Goal: Task Accomplishment & Management: Manage account settings

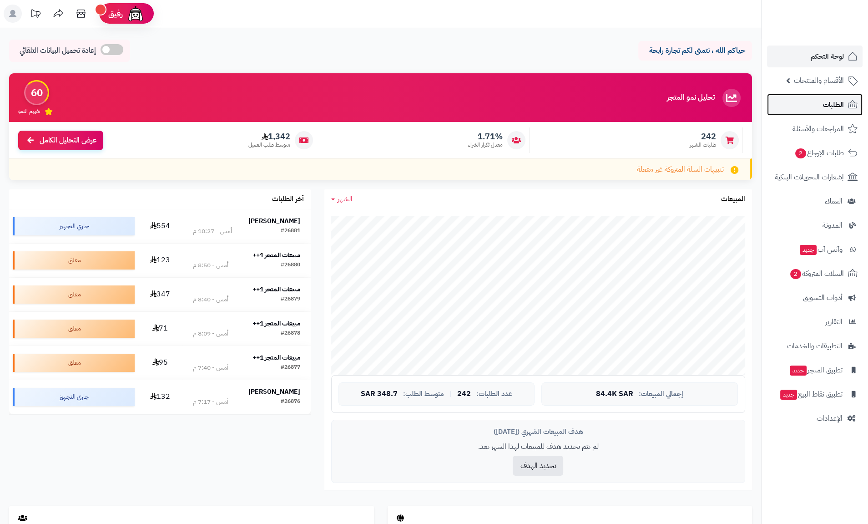
click at [825, 103] on span "الطلبات" at bounding box center [833, 104] width 21 height 13
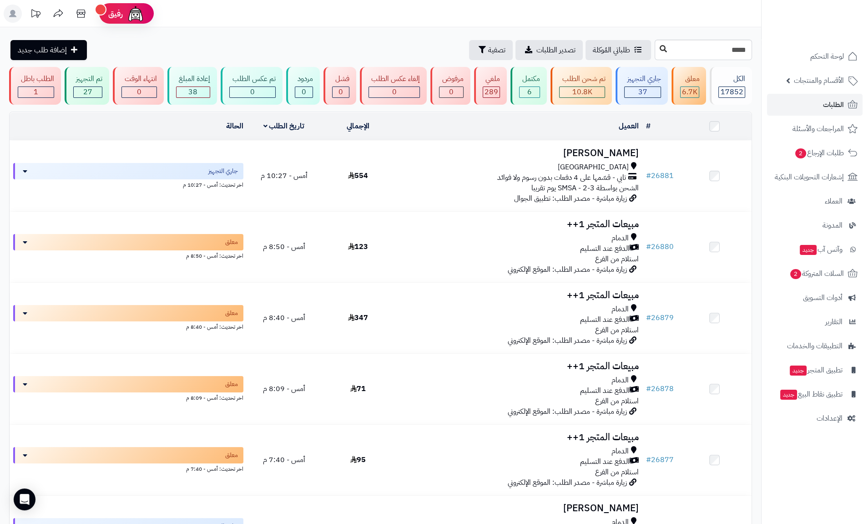
type input "*****"
click at [656, 48] on button at bounding box center [663, 48] width 14 height 17
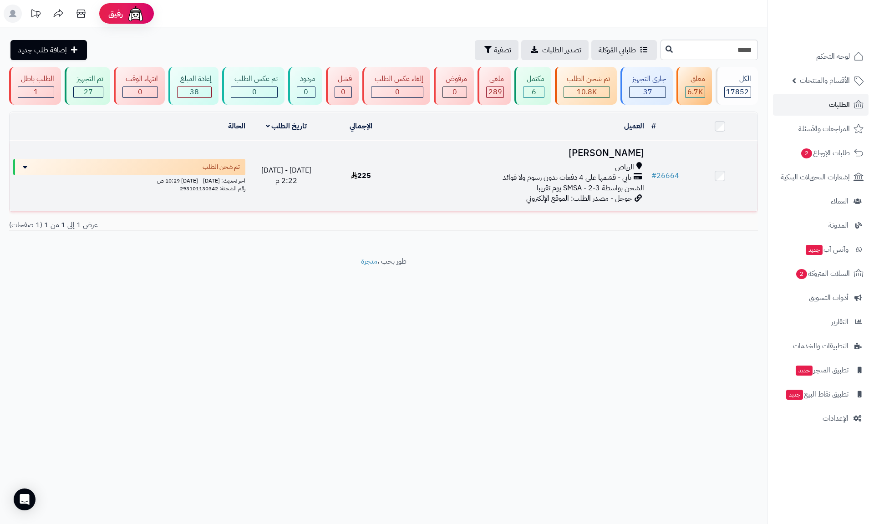
click at [603, 152] on h3 "[PERSON_NAME]" at bounding box center [523, 153] width 242 height 10
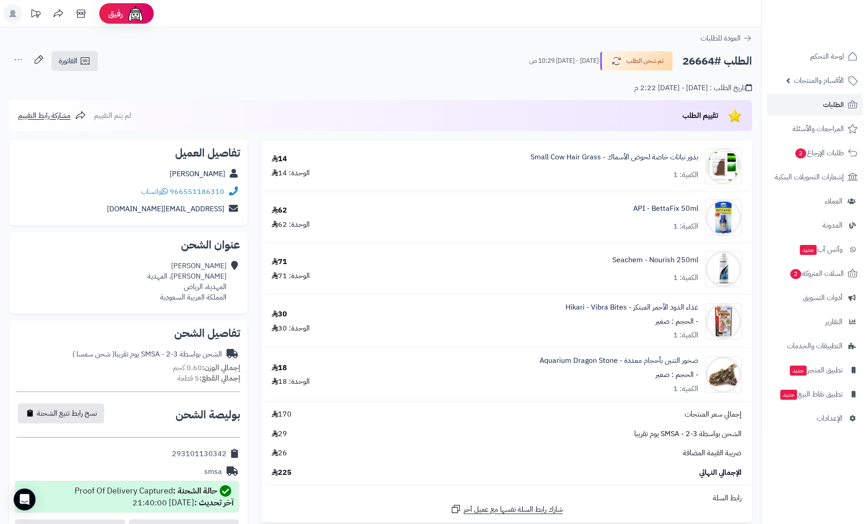
drag, startPoint x: 685, startPoint y: 60, endPoint x: 715, endPoint y: 60, distance: 30.5
click at [715, 60] on h2 "الطلب #26664" at bounding box center [717, 61] width 70 height 19
copy h2 "26664"
click at [798, 78] on span "الأقسام والمنتجات" at bounding box center [819, 80] width 50 height 13
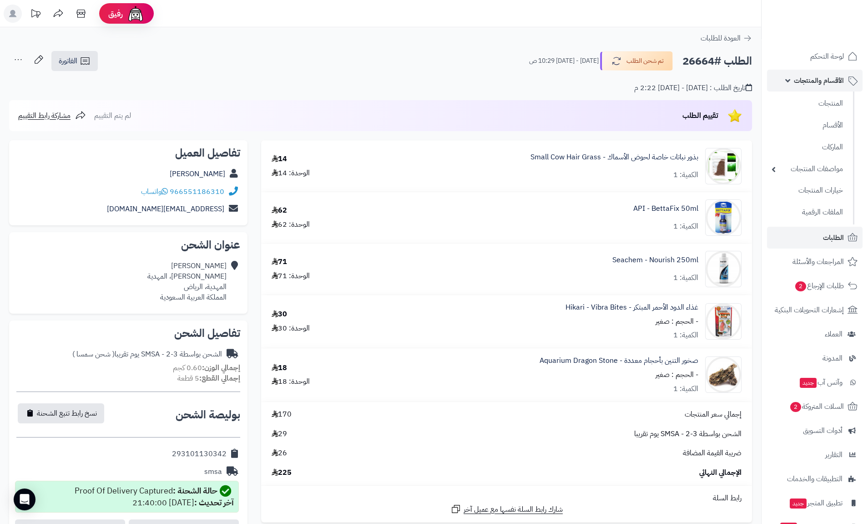
click at [798, 78] on span "الأقسام والمنتجات" at bounding box center [819, 80] width 50 height 13
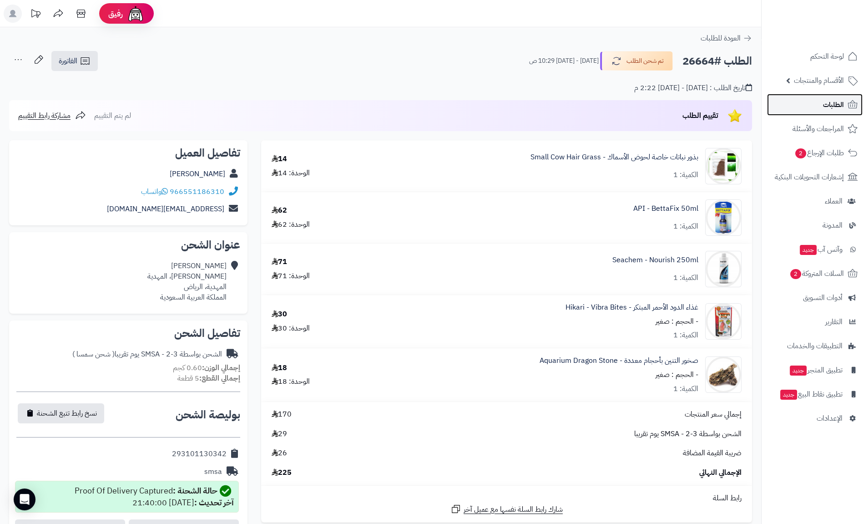
click at [835, 102] on span "الطلبات" at bounding box center [833, 104] width 21 height 13
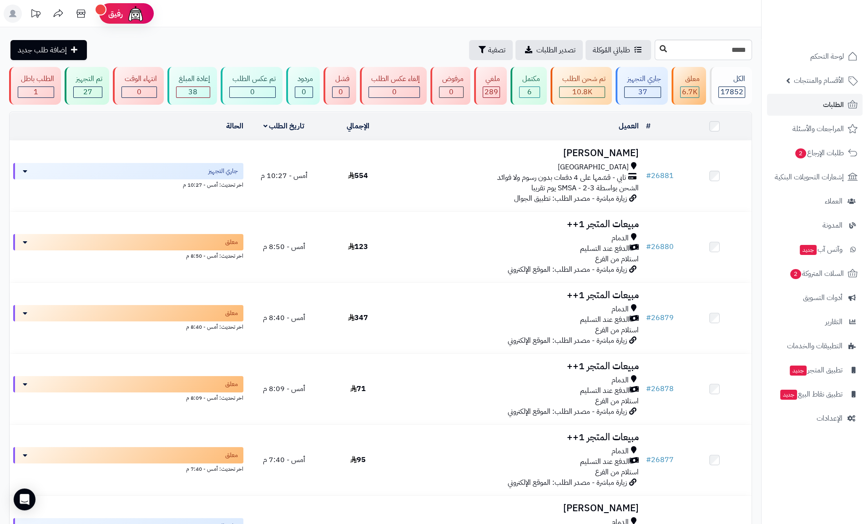
type input "*****"
click at [656, 56] on button at bounding box center [663, 48] width 14 height 17
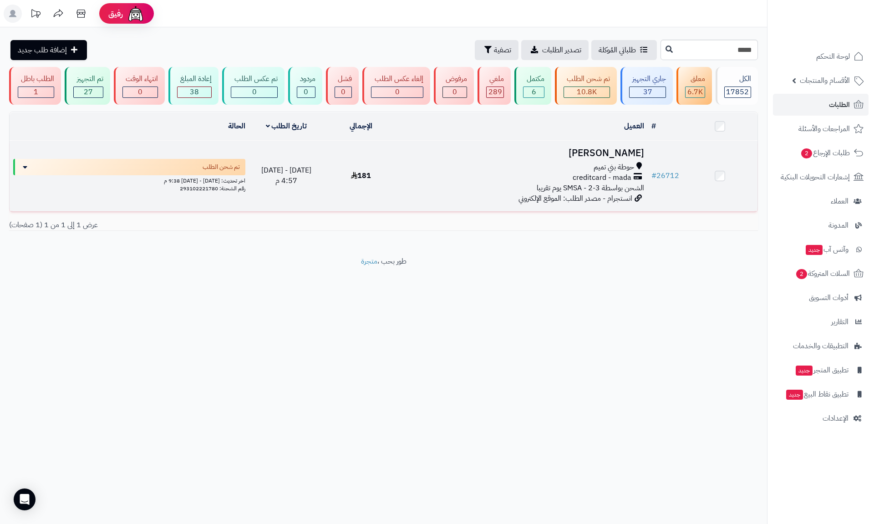
click at [615, 148] on h3 "[PERSON_NAME]" at bounding box center [523, 153] width 242 height 10
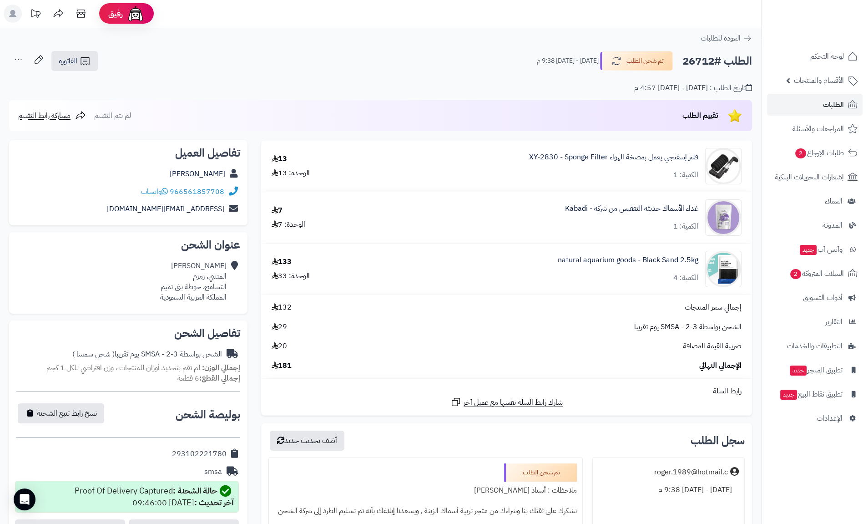
click at [692, 60] on h2 "الطلب #26712" at bounding box center [717, 61] width 70 height 19
copy h2 "26712"
click at [837, 103] on span "الطلبات" at bounding box center [833, 104] width 21 height 13
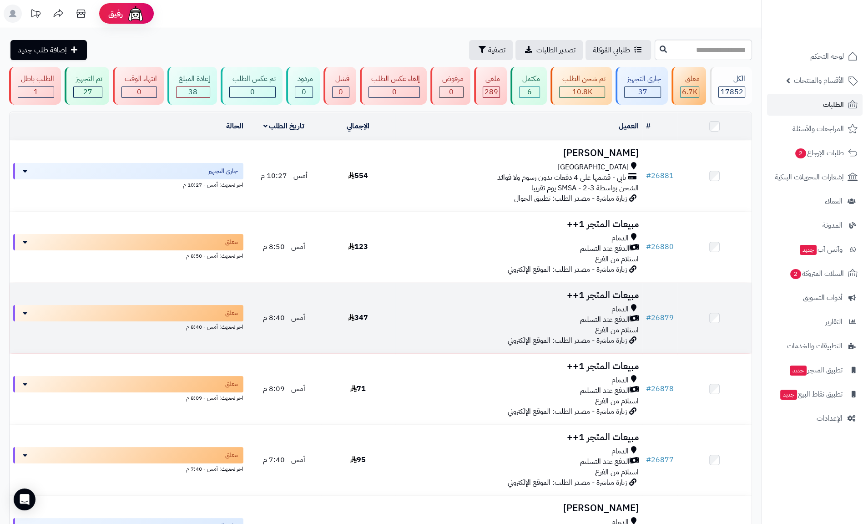
scroll to position [218, 0]
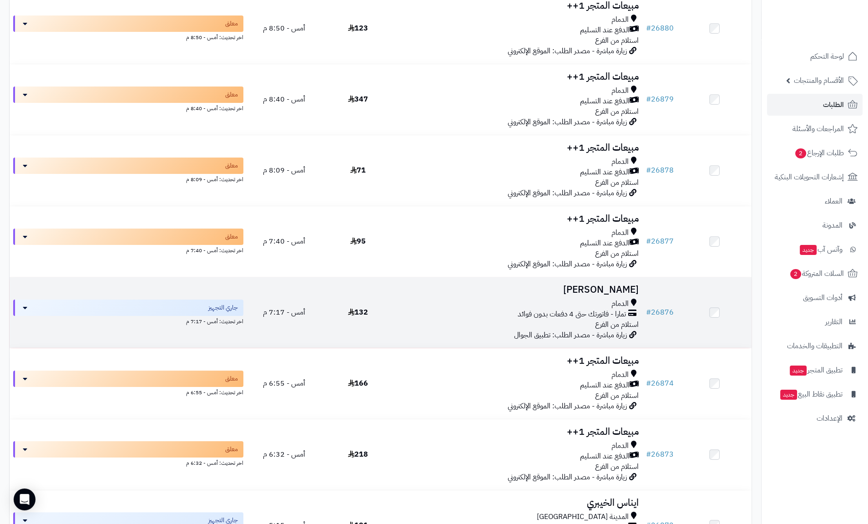
click at [591, 288] on h3 "[PERSON_NAME]" at bounding box center [519, 289] width 240 height 10
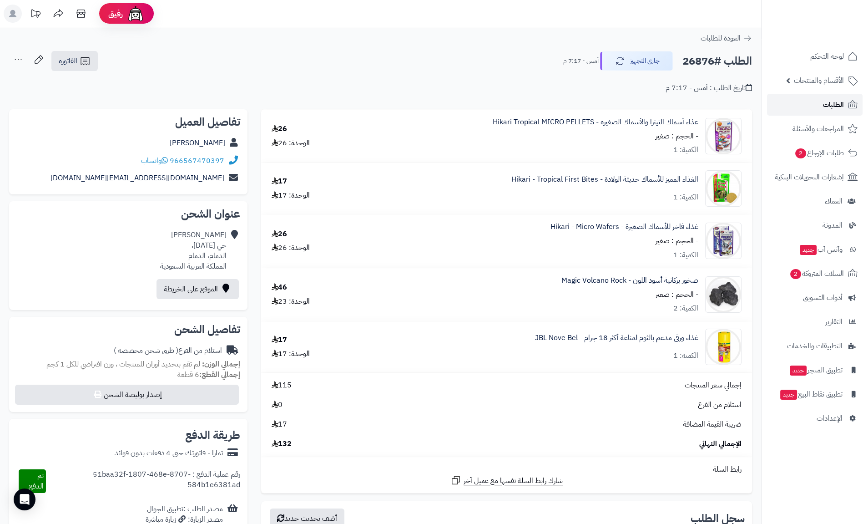
click at [836, 111] on span "الطلبات" at bounding box center [833, 104] width 21 height 13
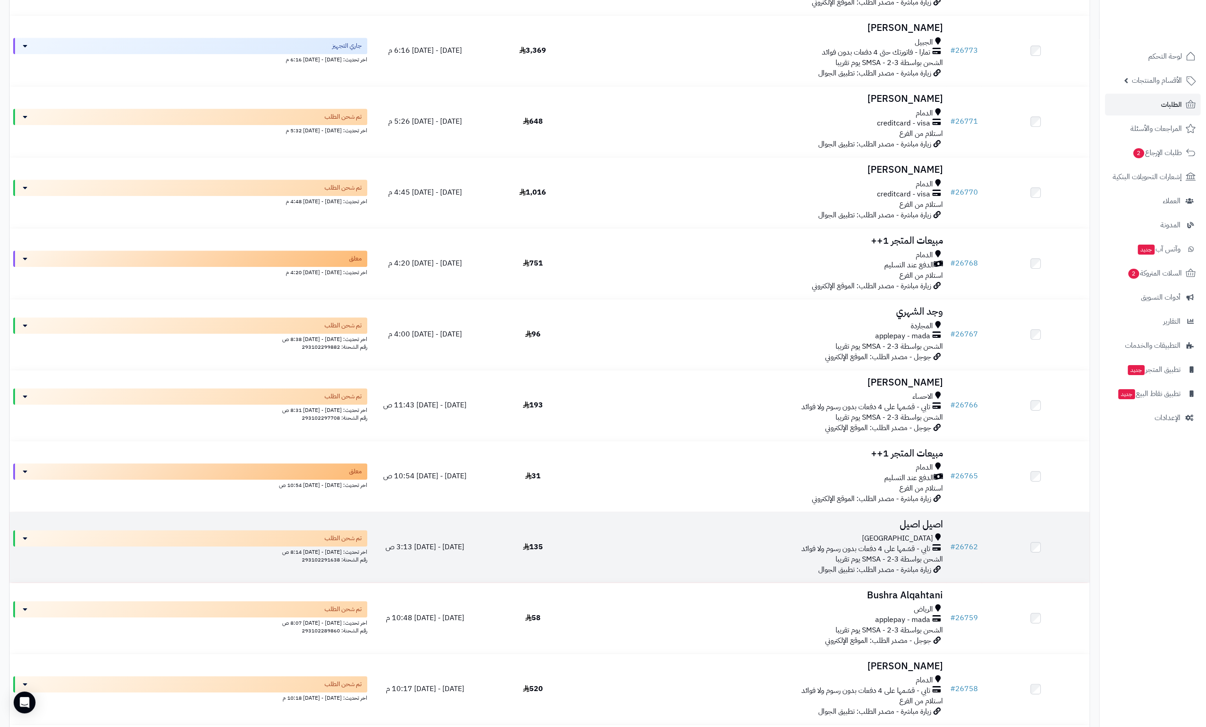
scroll to position [6066, 0]
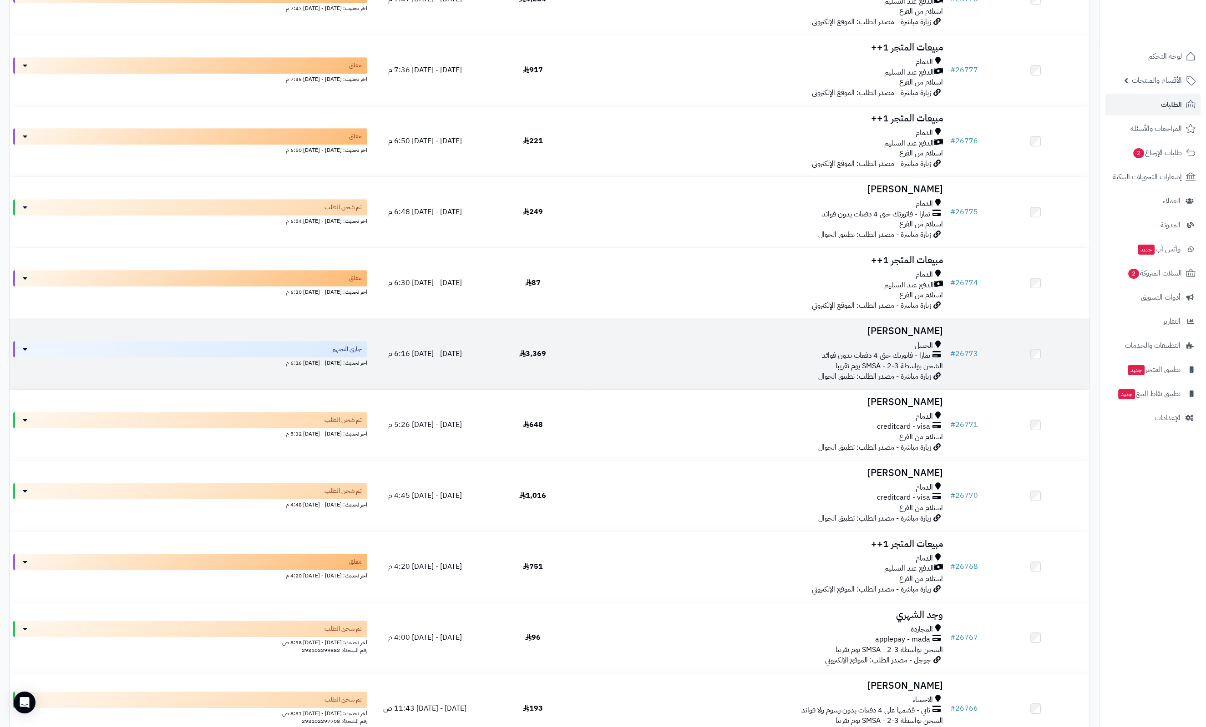
click at [868, 328] on h3 "[PERSON_NAME]" at bounding box center [767, 331] width 352 height 10
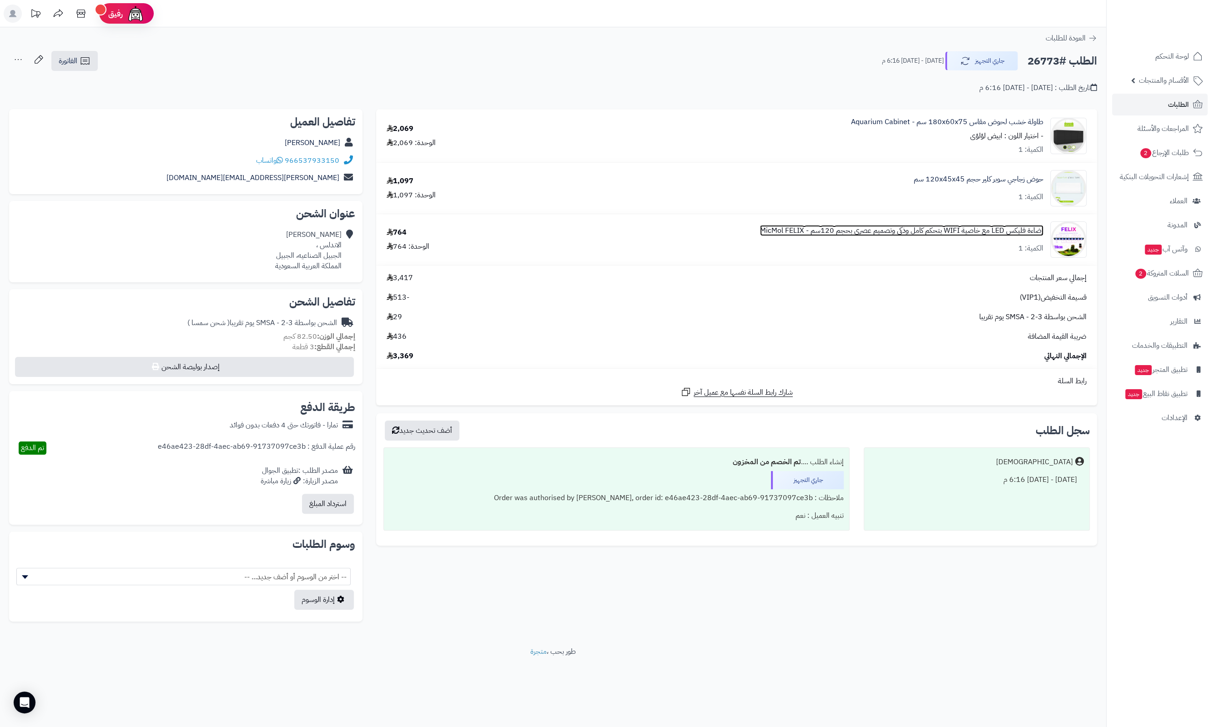
click at [904, 232] on link "إضاءة فليكس LED مع خاصية WIFI بتحكم كامل وذكي وتصميم عصري بحجم 120سم - MicMol F…" at bounding box center [901, 231] width 283 height 10
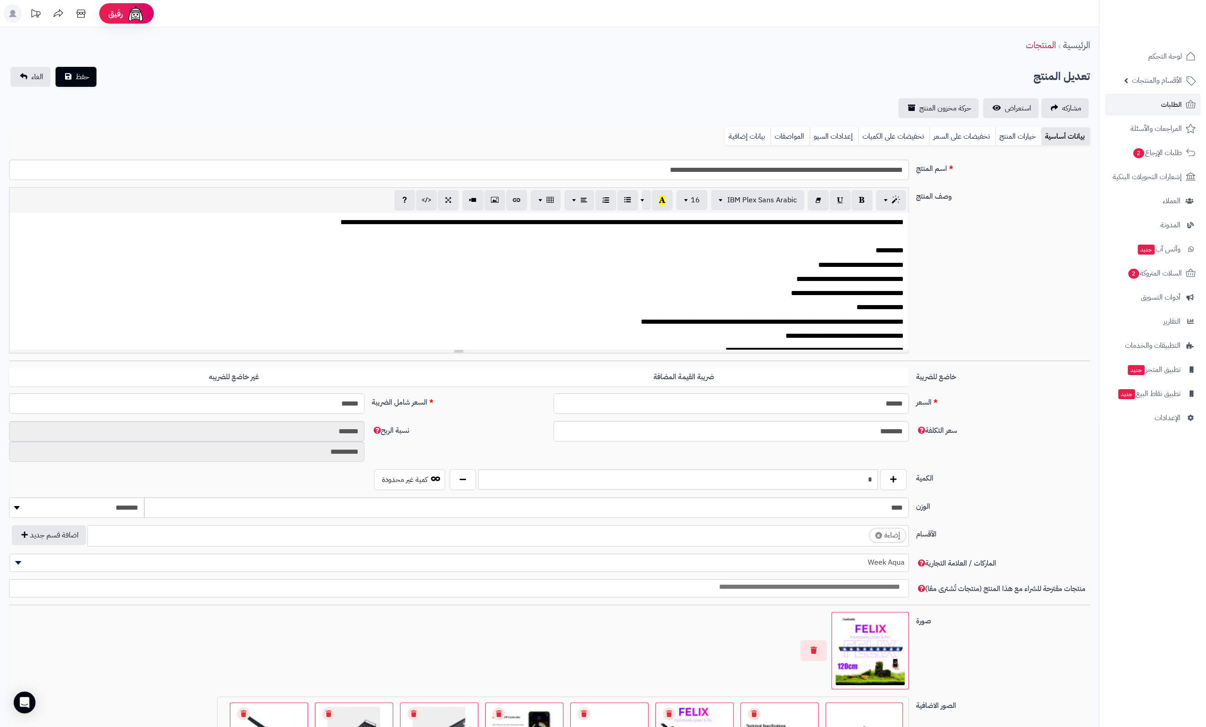
scroll to position [18, 0]
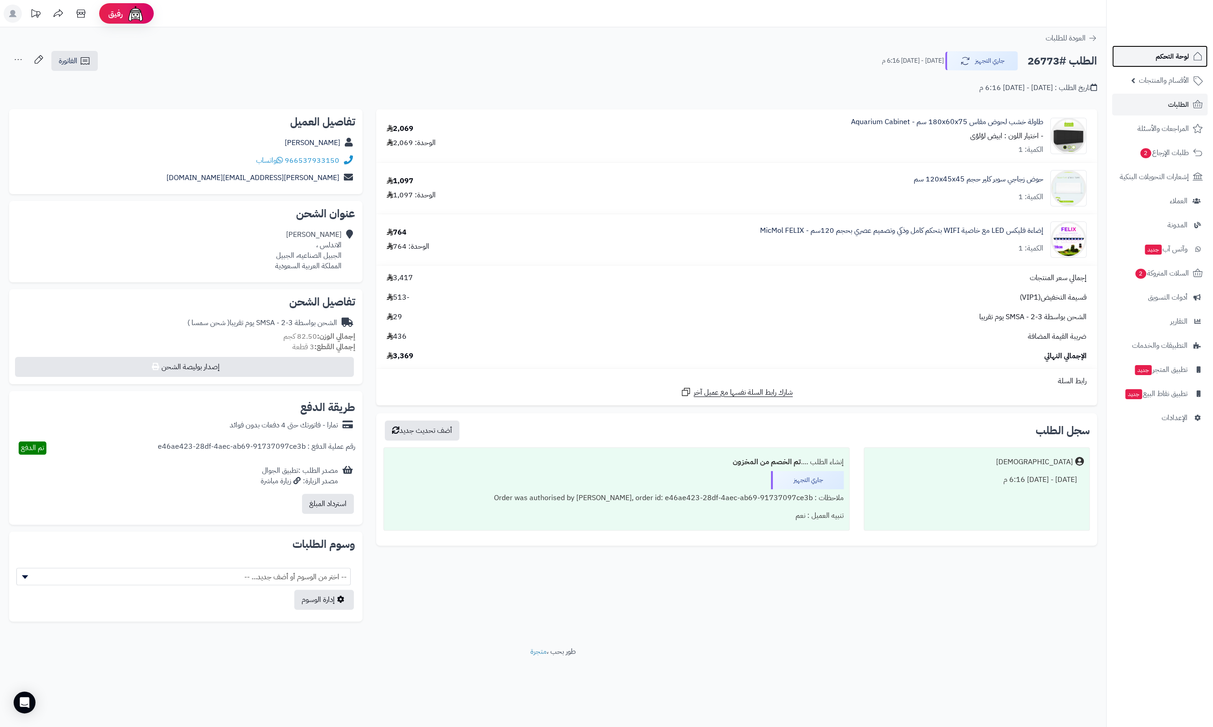
click at [1178, 54] on span "لوحة التحكم" at bounding box center [1172, 56] width 33 height 13
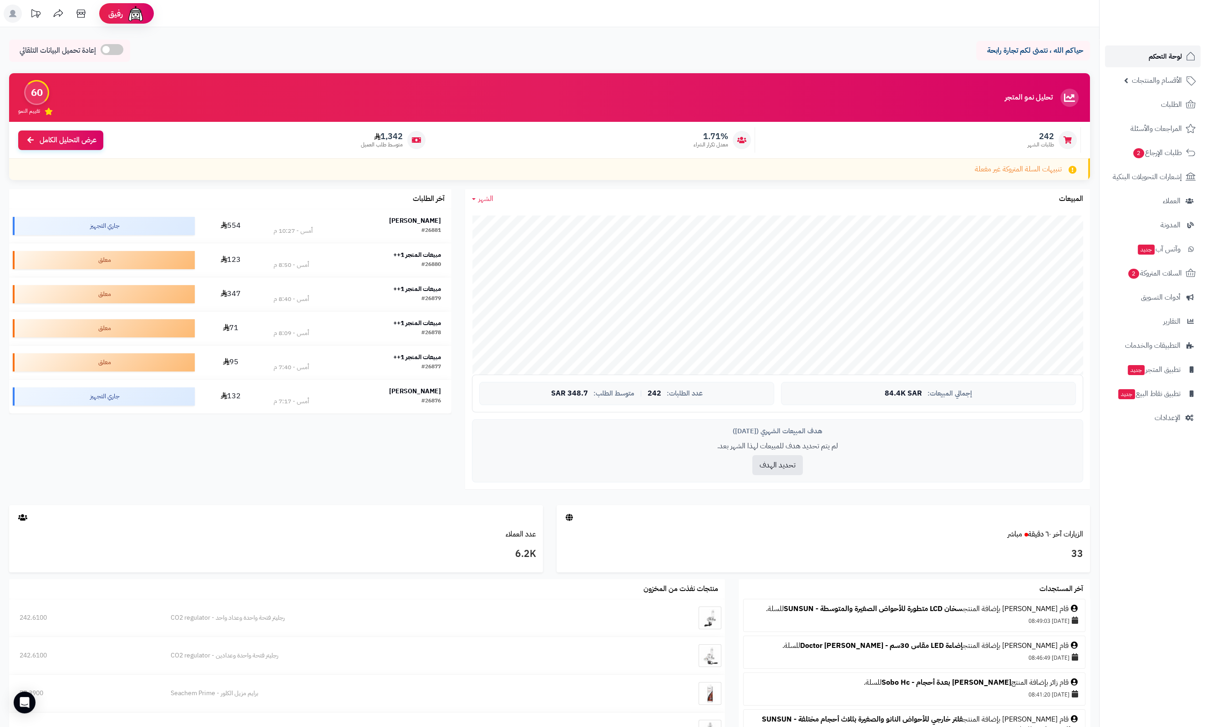
click at [1153, 46] on link "لوحة التحكم" at bounding box center [1153, 56] width 96 height 22
click at [1092, 97] on div "تحليل نمو المتجر مرحلة النمو 60 تقييم النمو 242 طلبات الشهر 1.71% معدل تكرار ال…" at bounding box center [549, 131] width 1094 height 116
click at [580, 93] on div "تحليل نمو المتجر مرحلة النمو 60 تقييم النمو" at bounding box center [549, 97] width 1081 height 49
click at [1139, 52] on link "لوحة التحكم" at bounding box center [1153, 56] width 96 height 22
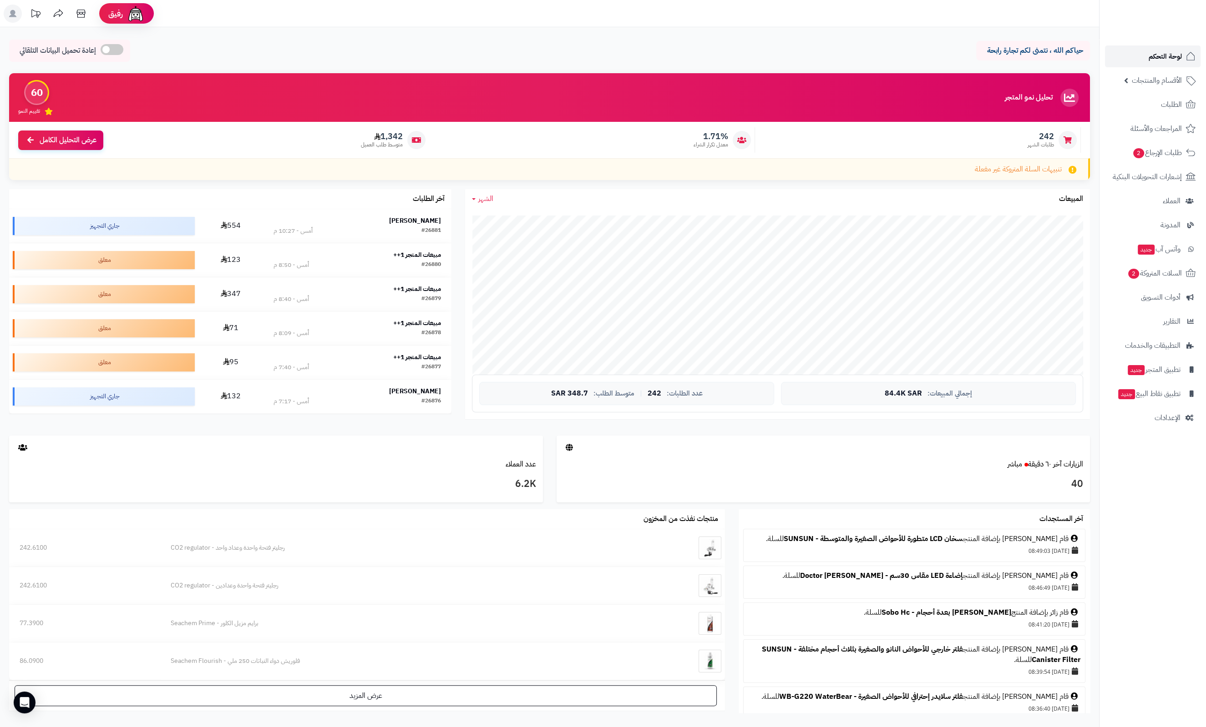
drag, startPoint x: 0, startPoint y: 0, endPoint x: 1139, endPoint y: 52, distance: 1140.4
click at [1139, 52] on link "لوحة التحكم" at bounding box center [1153, 56] width 96 height 22
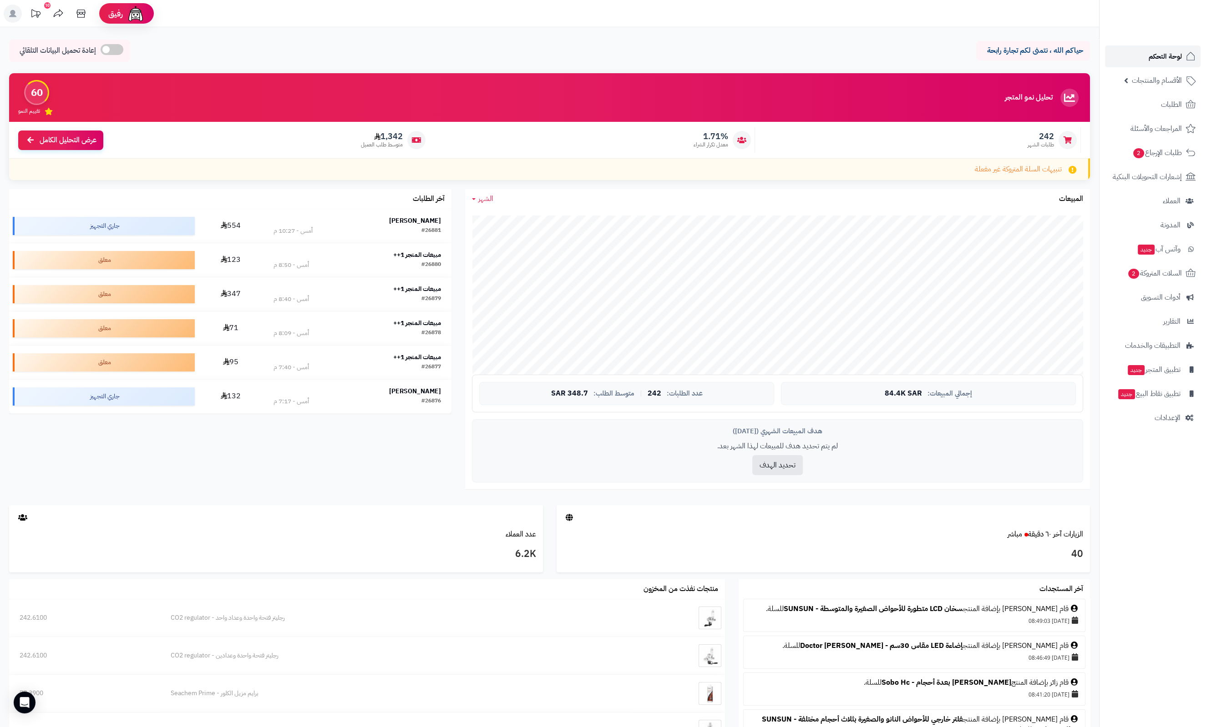
click at [1135, 50] on link "لوحة التحكم" at bounding box center [1153, 56] width 96 height 22
click at [898, 44] on div "حياكم الله ، نتمنى لكم تجارة رابحة إعادة تحميل البيانات التلقائي" at bounding box center [549, 53] width 1081 height 27
